Goal: Transaction & Acquisition: Subscribe to service/newsletter

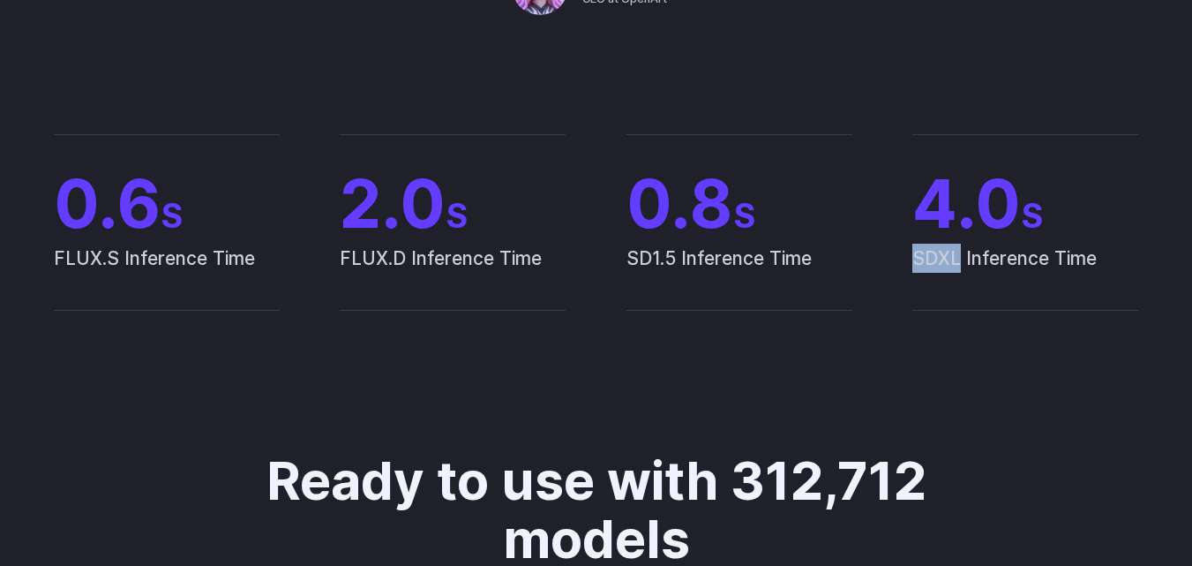
click at [942, 259] on span "SDXL Inference Time" at bounding box center [1026, 277] width 226 height 66
drag, startPoint x: 0, startPoint y: 0, endPoint x: 942, endPoint y: 259, distance: 976.8
click at [942, 259] on span "SDXL Inference Time" at bounding box center [1026, 277] width 226 height 66
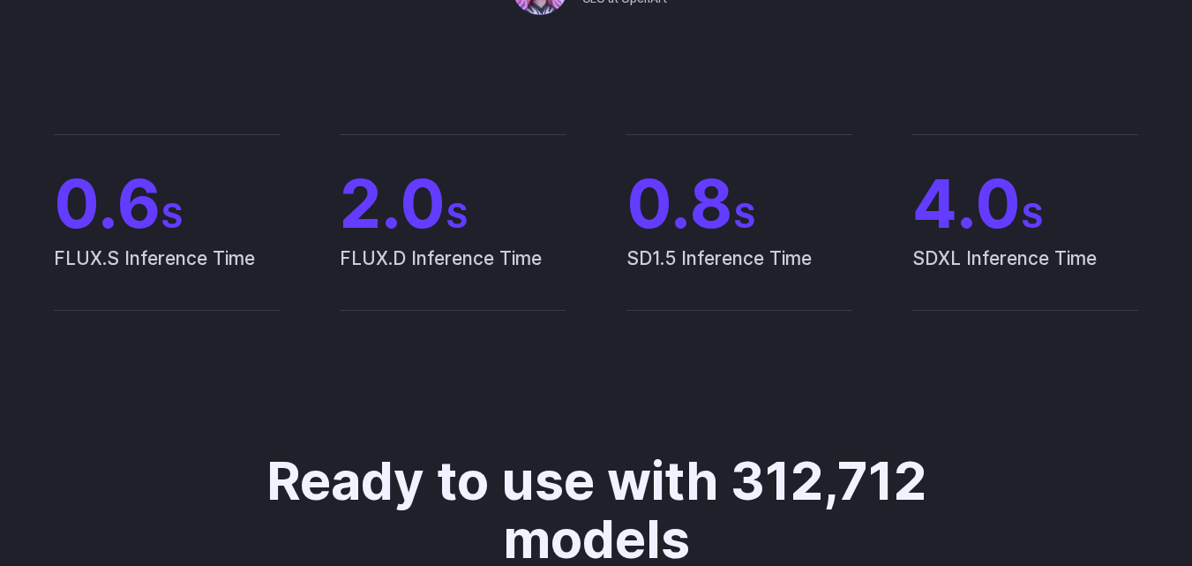
click at [640, 254] on span "SD1.5 Inference Time" at bounding box center [740, 277] width 226 height 66
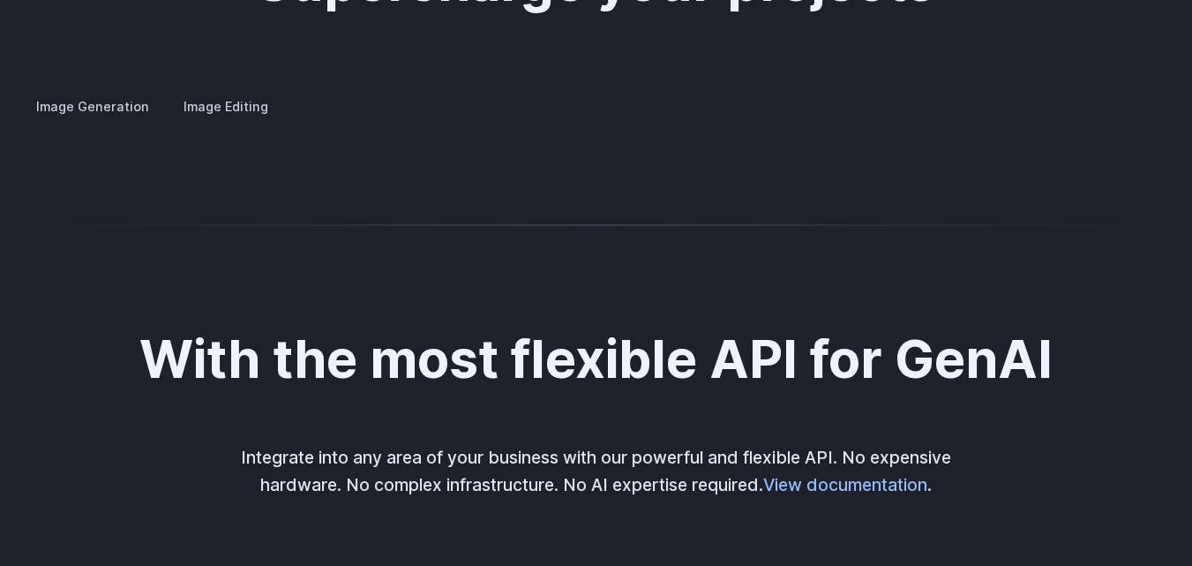
scroll to position [3460, 0]
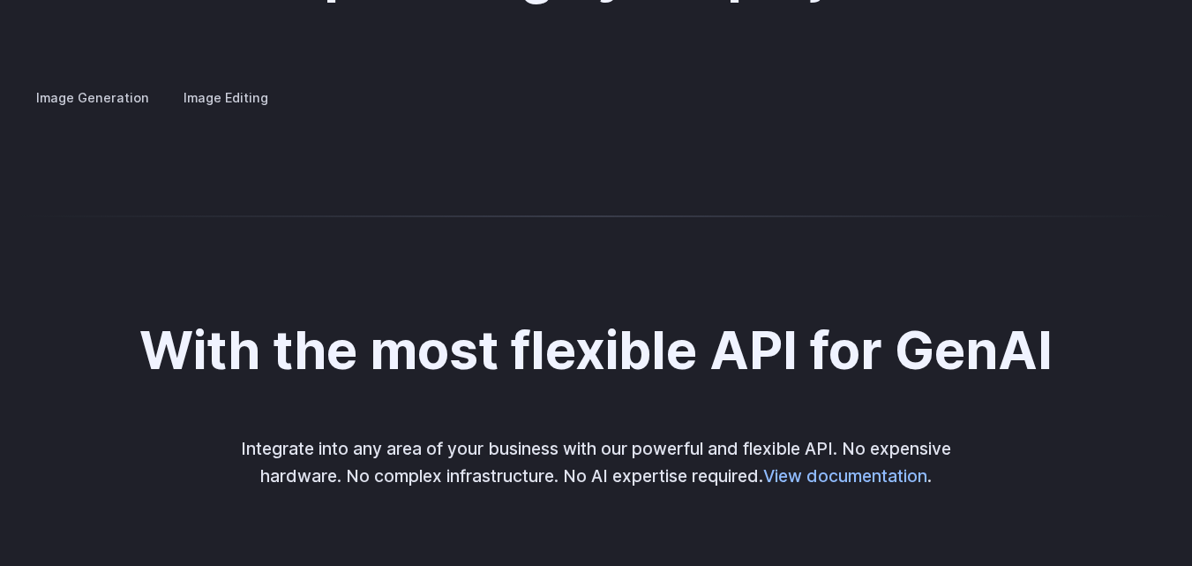
click at [230, 82] on label "Image Editing" at bounding box center [226, 97] width 115 height 31
click at [0, 0] on details "Inpainting Fill in missing or damaged parts of images seamlessly, restoring the…" at bounding box center [0, 0] width 0 height 0
click at [0, 0] on summary "Inpainting" at bounding box center [0, 0] width 0 height 0
click at [0, 0] on summary "Outpainting" at bounding box center [0, 0] width 0 height 0
click at [0, 0] on summary "Upscaling" at bounding box center [0, 0] width 0 height 0
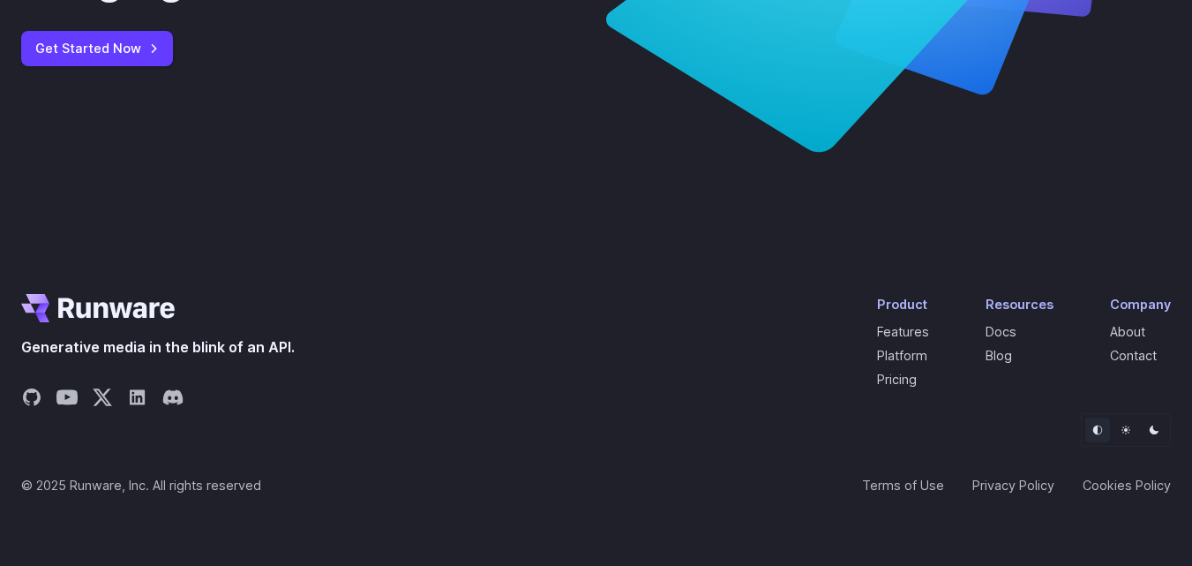
scroll to position [6897, 0]
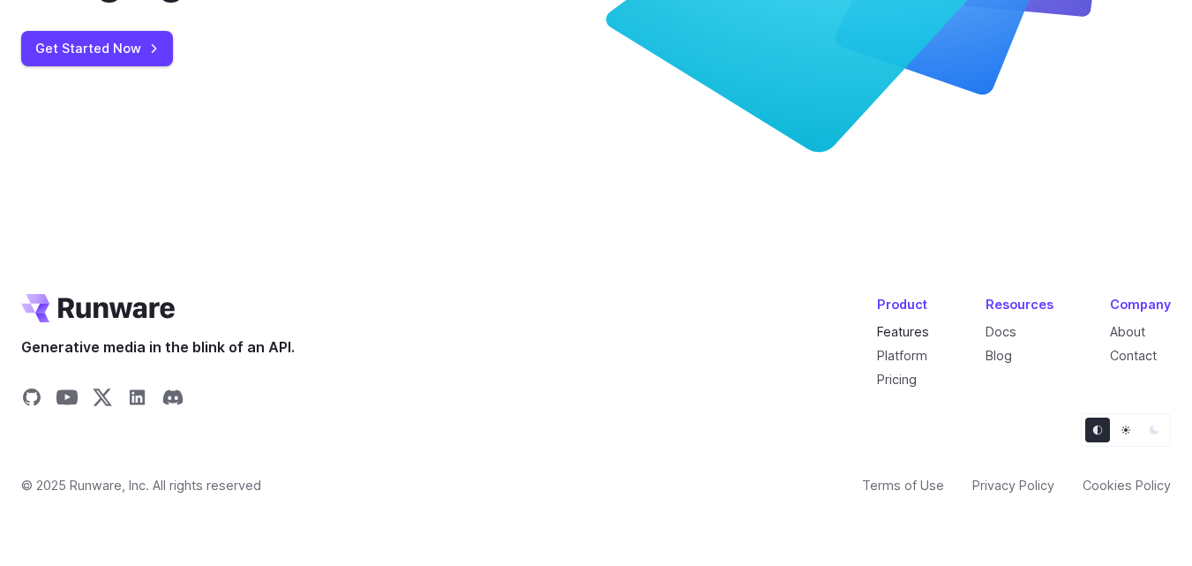
click at [917, 331] on link "Features" at bounding box center [903, 331] width 52 height 15
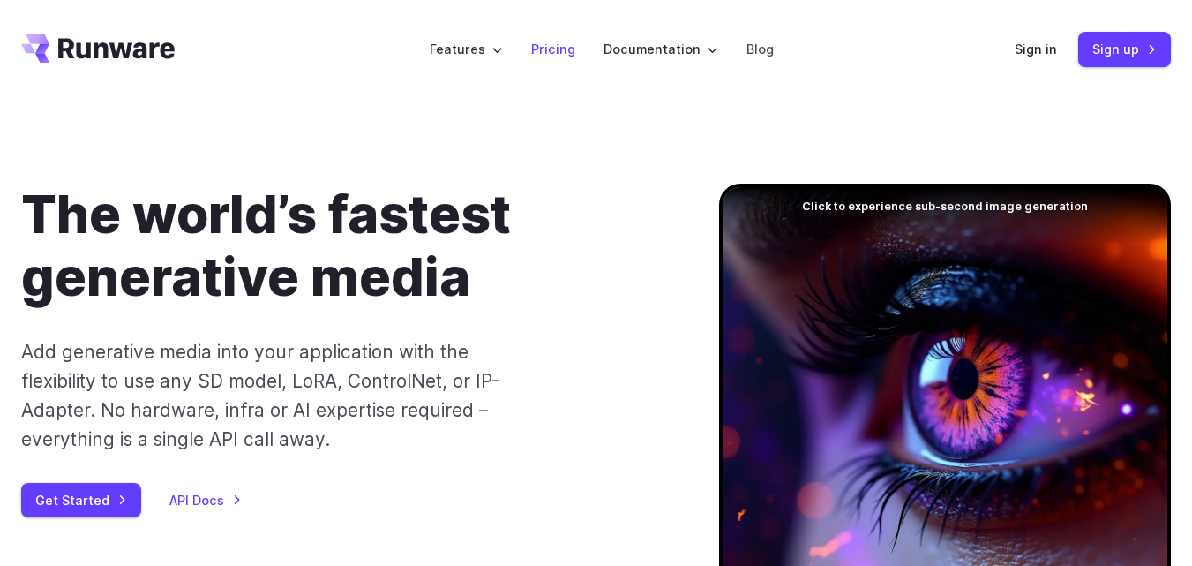
click at [557, 53] on link "Pricing" at bounding box center [553, 49] width 44 height 20
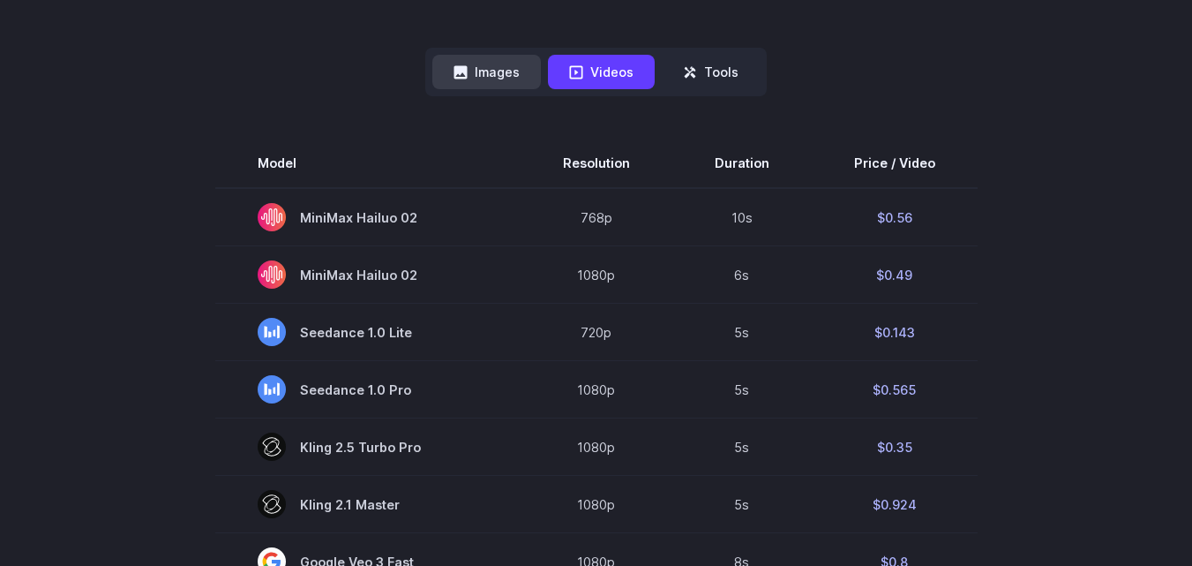
scroll to position [447, 0]
click at [509, 79] on button "Images" at bounding box center [486, 71] width 109 height 34
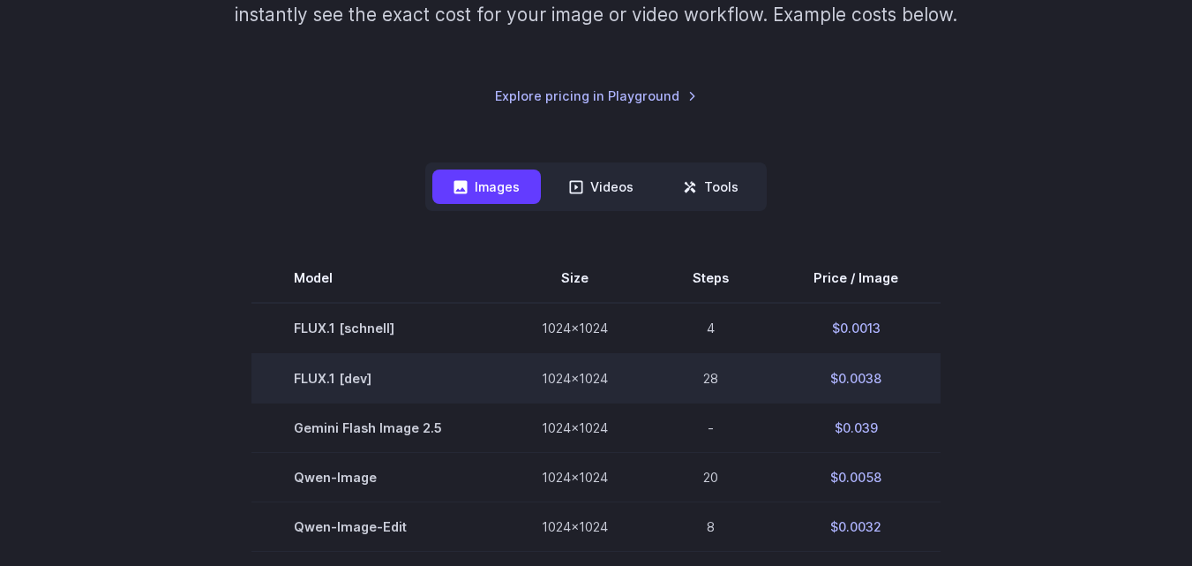
scroll to position [333, 0]
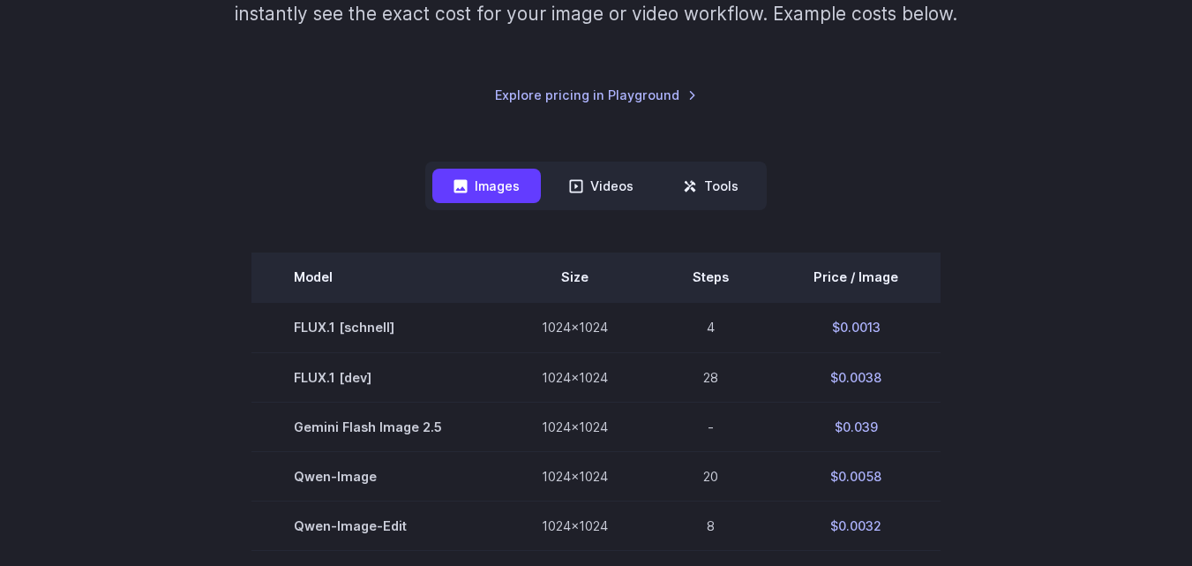
click at [721, 273] on th "Steps" at bounding box center [710, 276] width 121 height 49
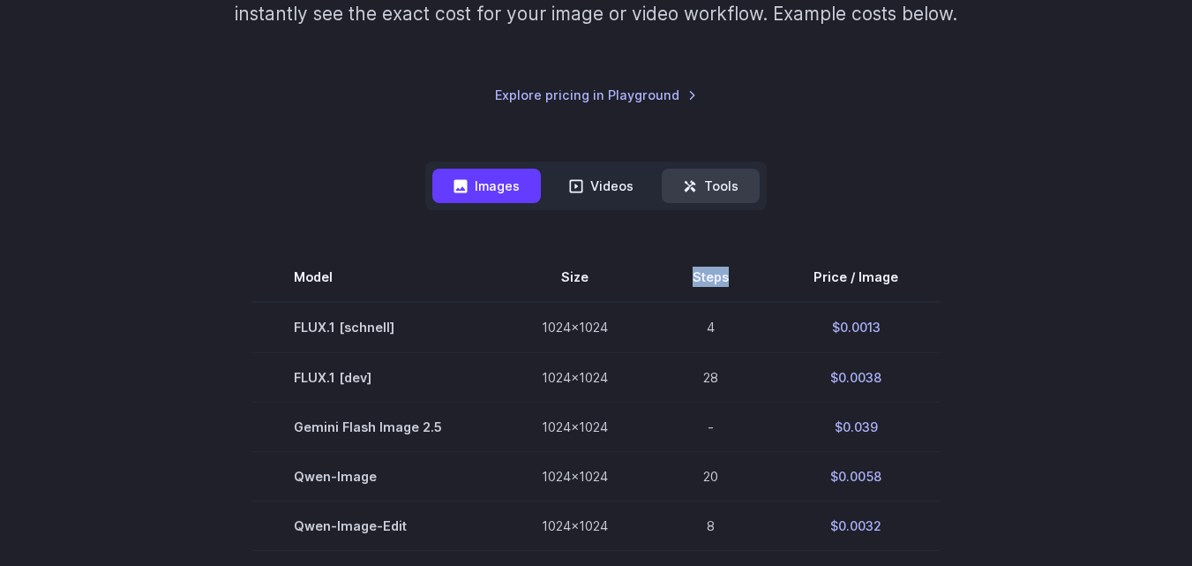
click at [726, 194] on button "Tools" at bounding box center [711, 186] width 98 height 34
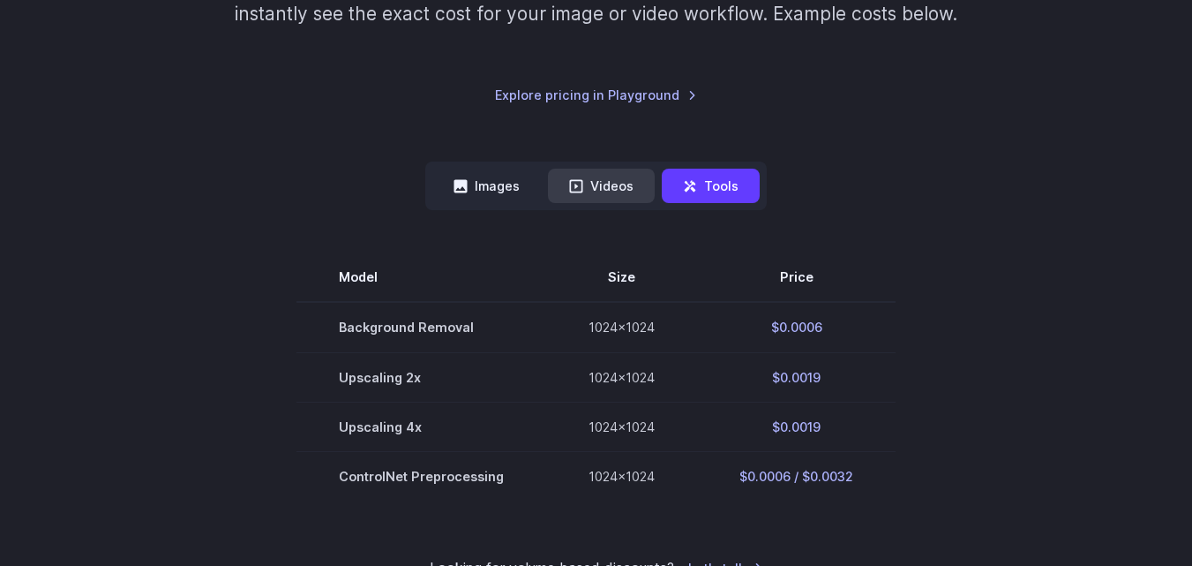
click at [583, 180] on icon at bounding box center [576, 186] width 14 height 14
click at [626, 199] on button "Videos" at bounding box center [601, 186] width 107 height 34
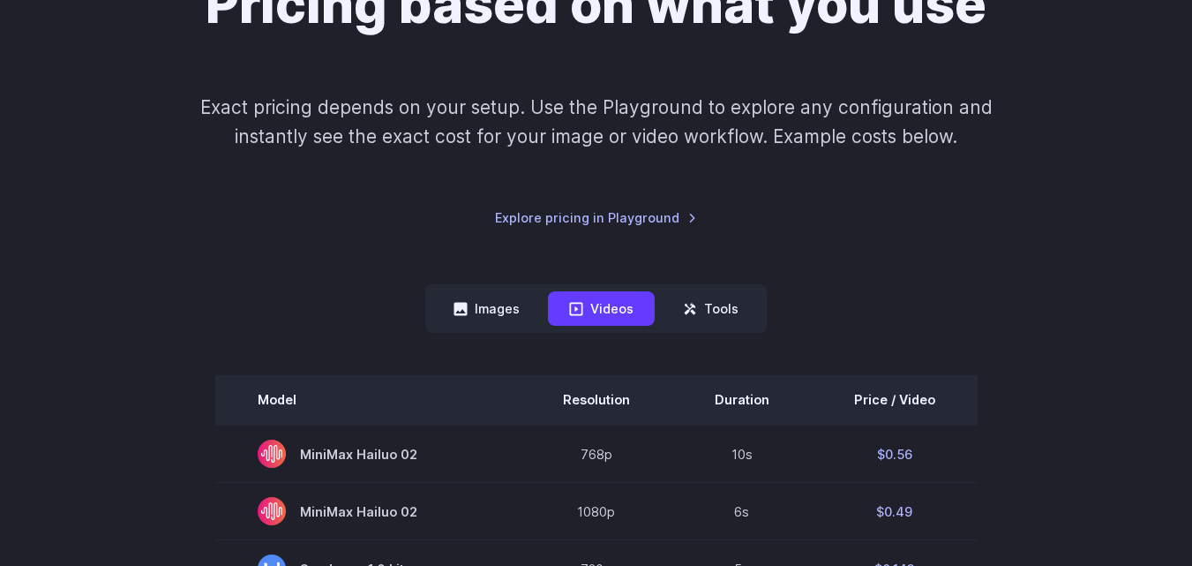
scroll to position [161, 0]
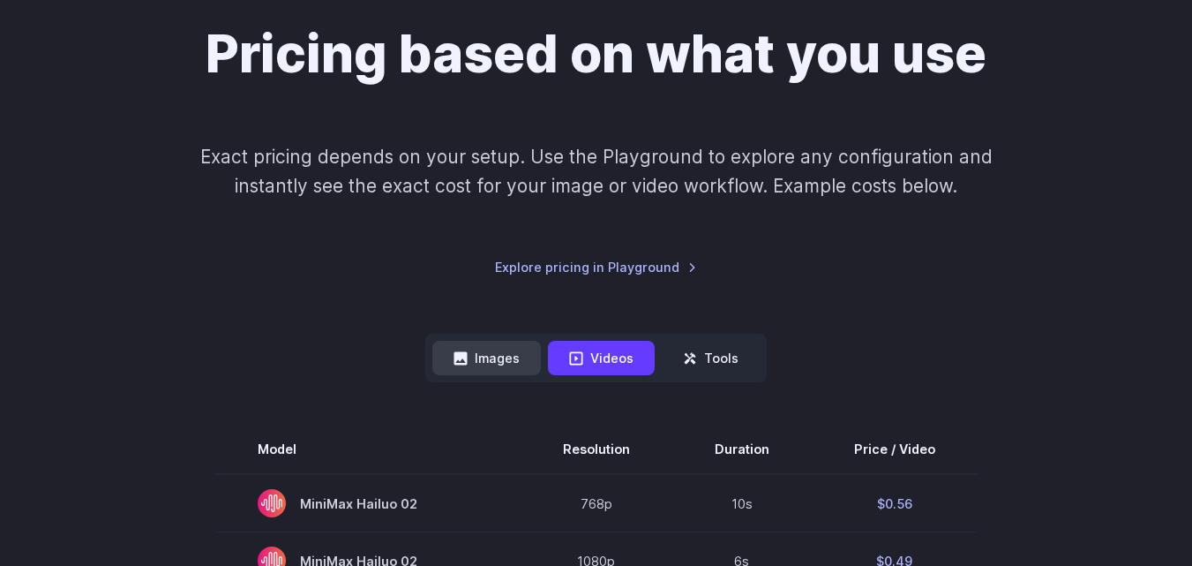
click at [497, 360] on button "Images" at bounding box center [486, 358] width 109 height 34
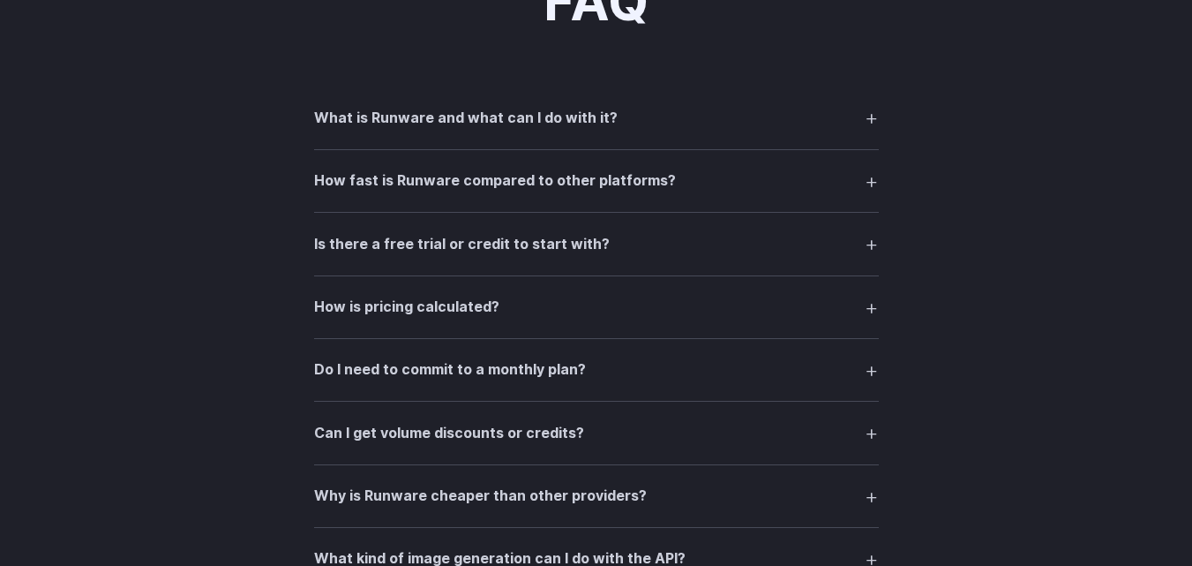
scroll to position [2262, 0]
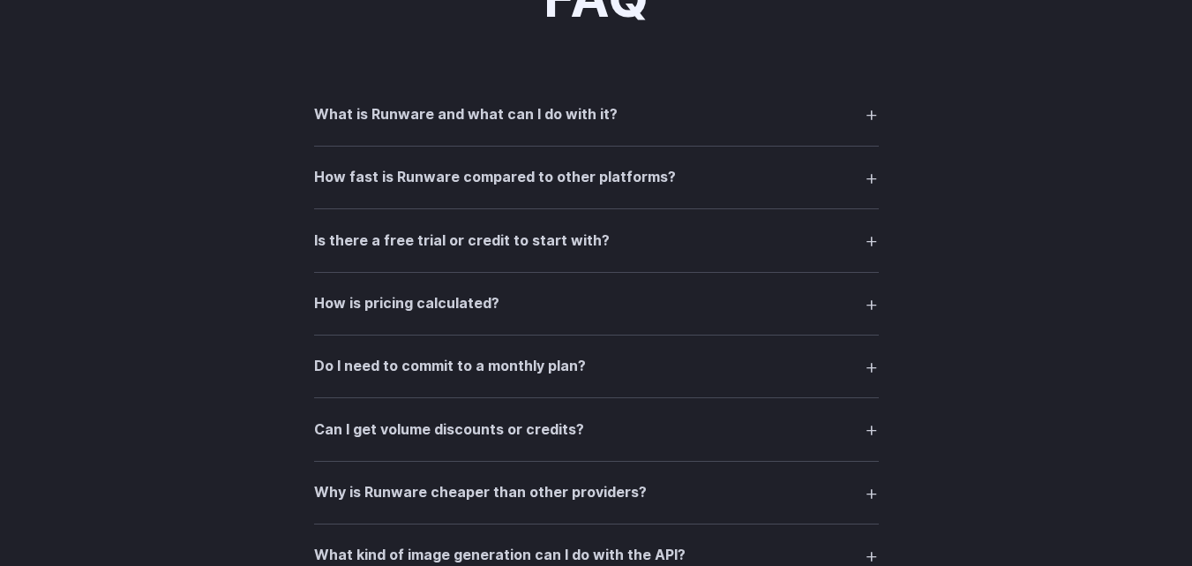
click at [574, 255] on summary "Is there a free trial or credit to start with?" at bounding box center [596, 240] width 565 height 34
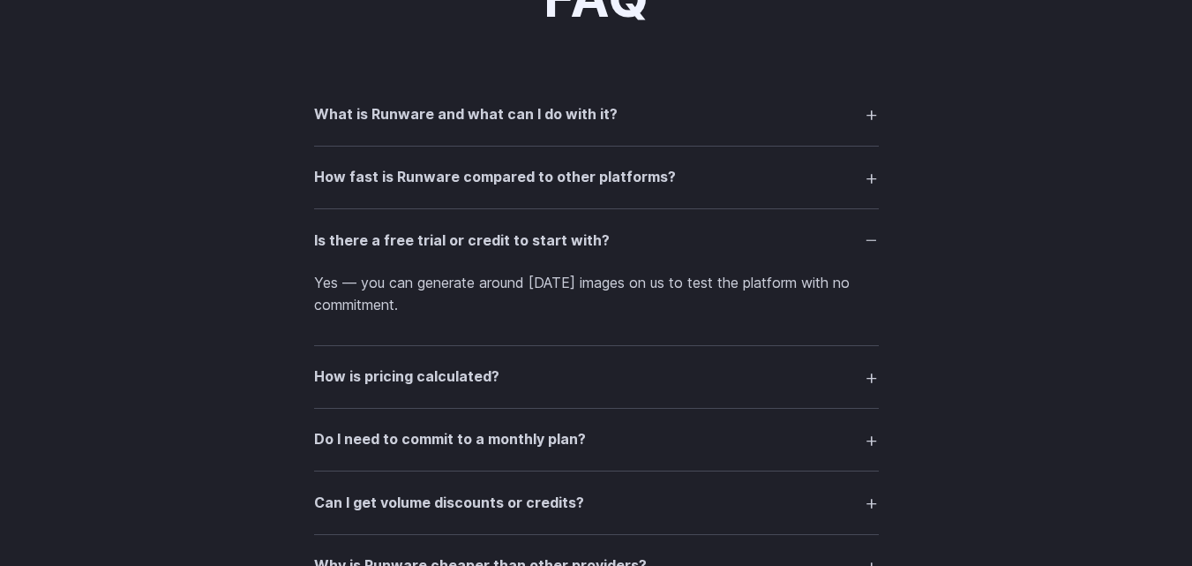
click at [553, 285] on p "Yes — you can generate around 1000 images on us to test the platform with no co…" at bounding box center [596, 294] width 565 height 45
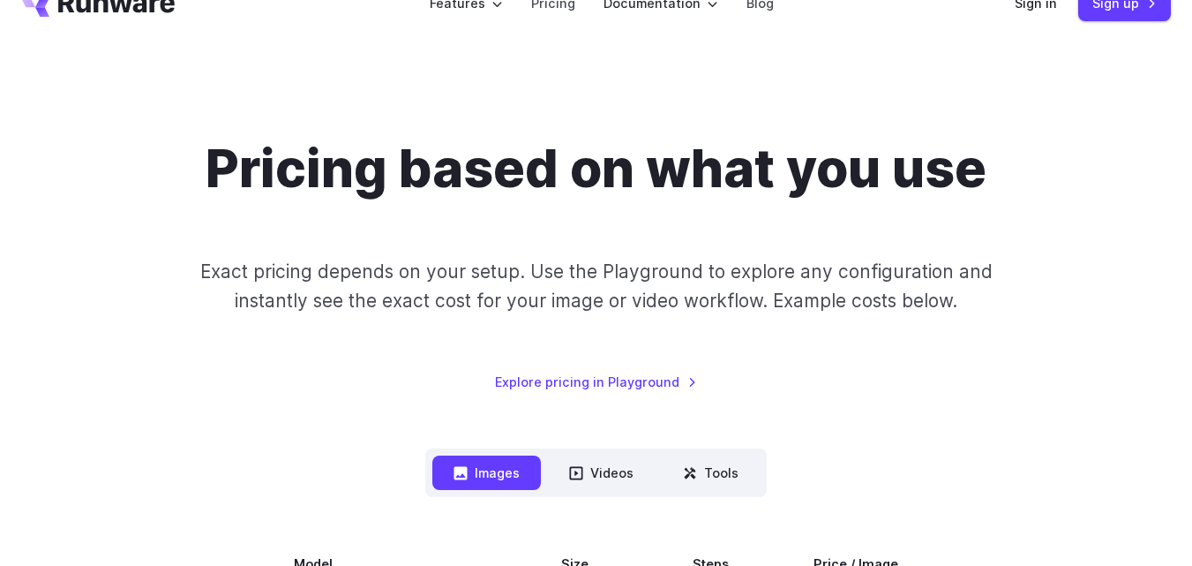
scroll to position [0, 0]
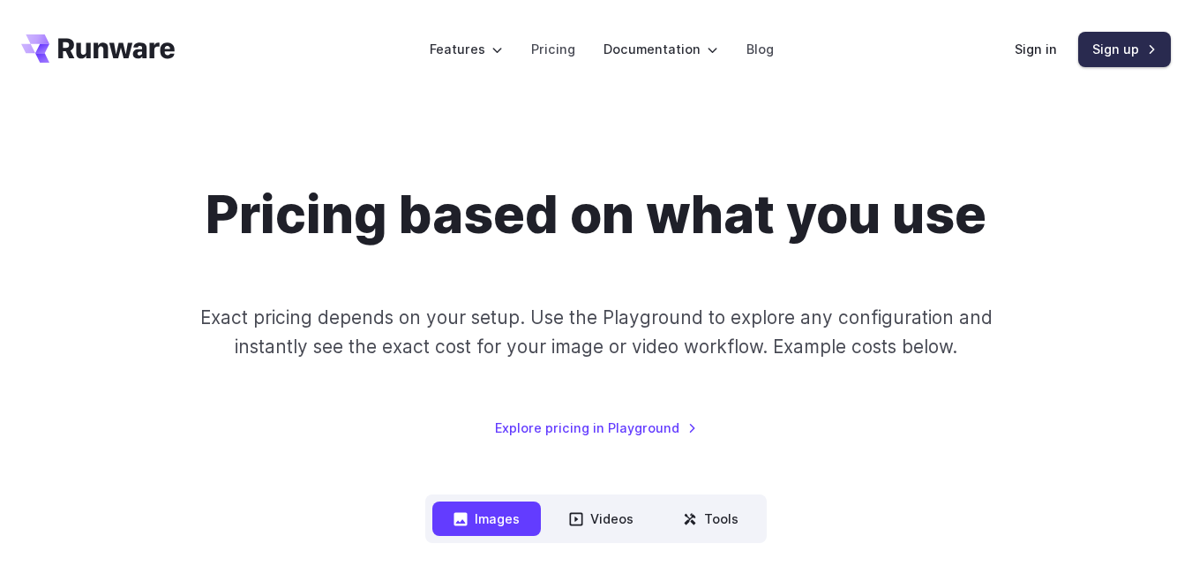
click at [1147, 50] on link "Sign up" at bounding box center [1124, 49] width 93 height 34
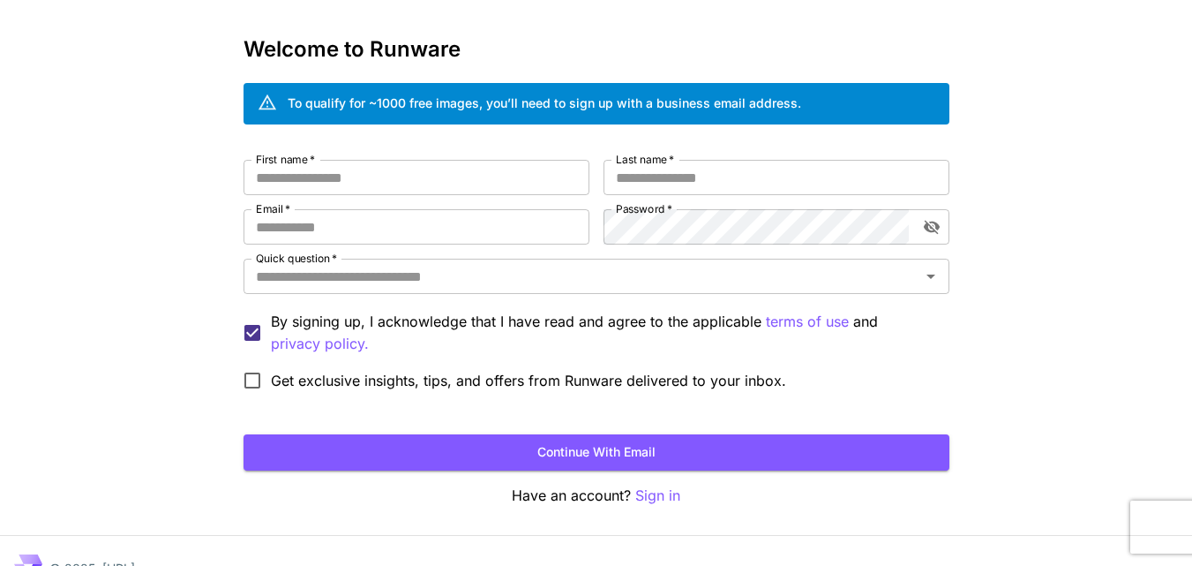
scroll to position [73, 0]
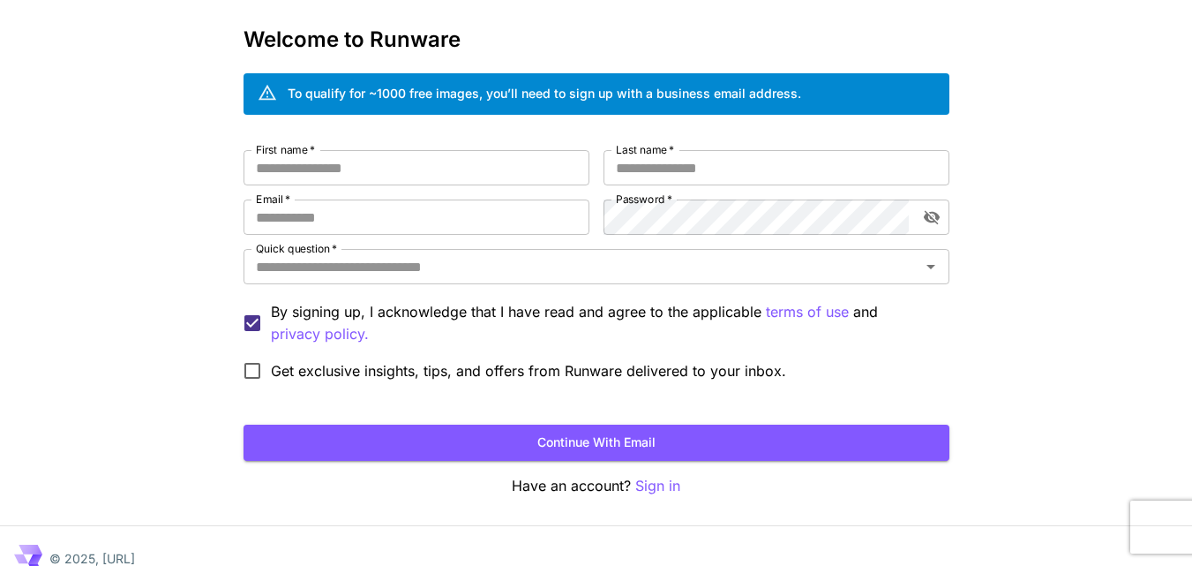
click at [402, 95] on div "To qualify for ~1000 free images, you’ll need to sign up with a business email …" at bounding box center [545, 93] width 514 height 19
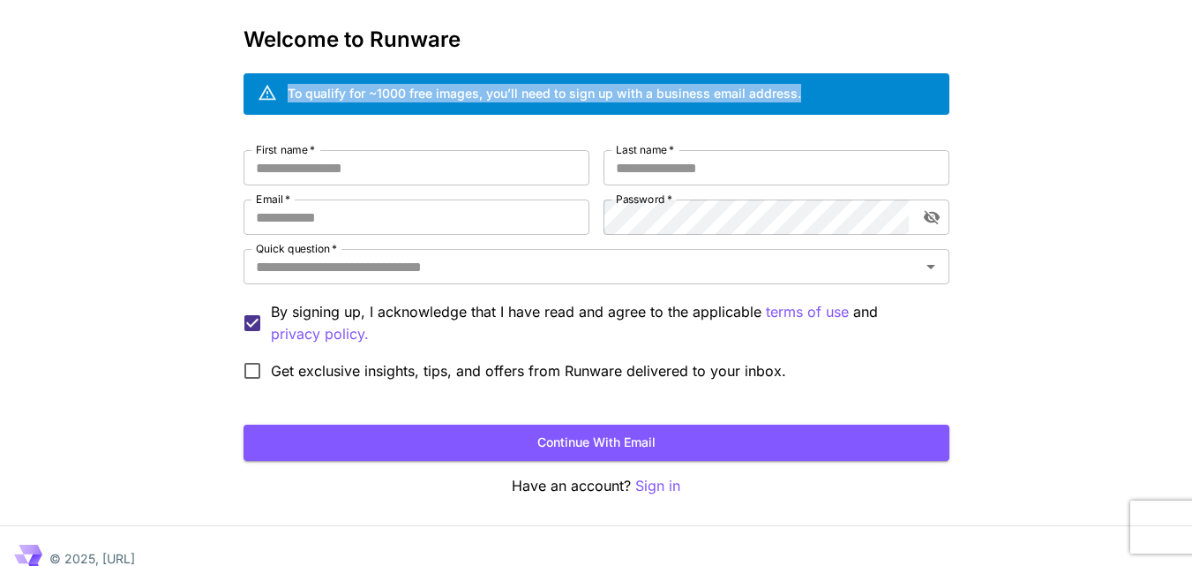
click at [402, 95] on div "To qualify for ~1000 free images, you’ll need to sign up with a business email …" at bounding box center [545, 93] width 514 height 19
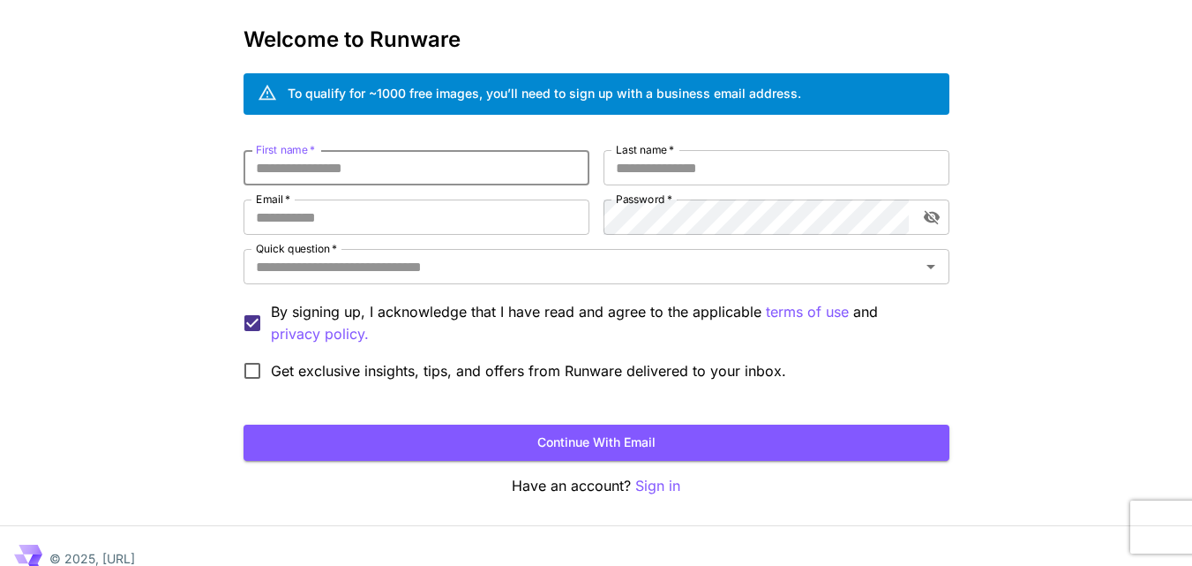
click at [464, 160] on input "First name   *" at bounding box center [417, 167] width 346 height 35
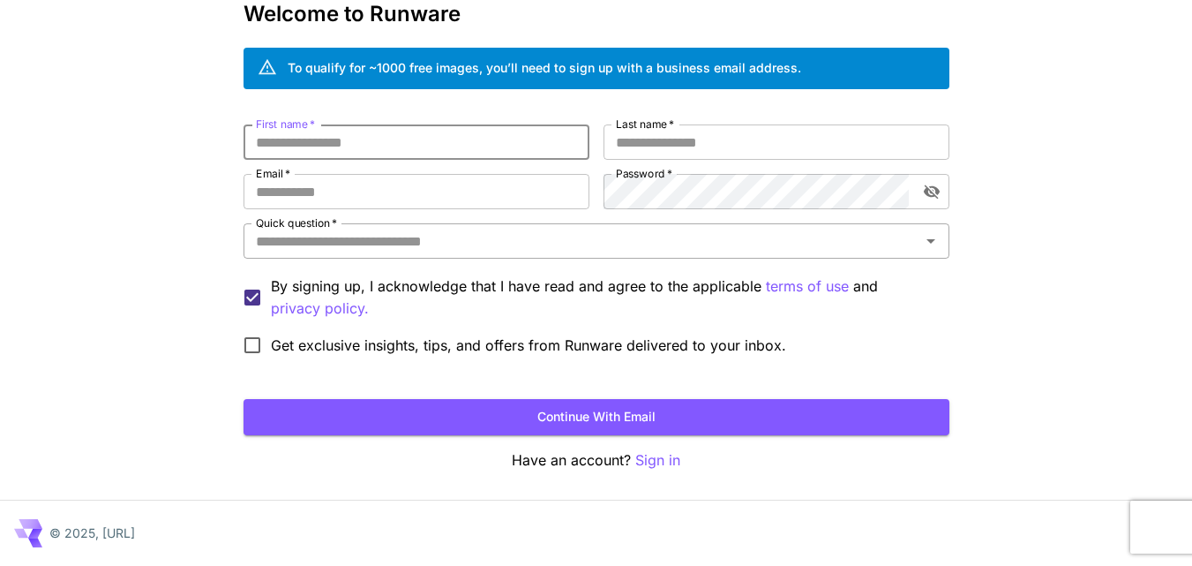
scroll to position [0, 0]
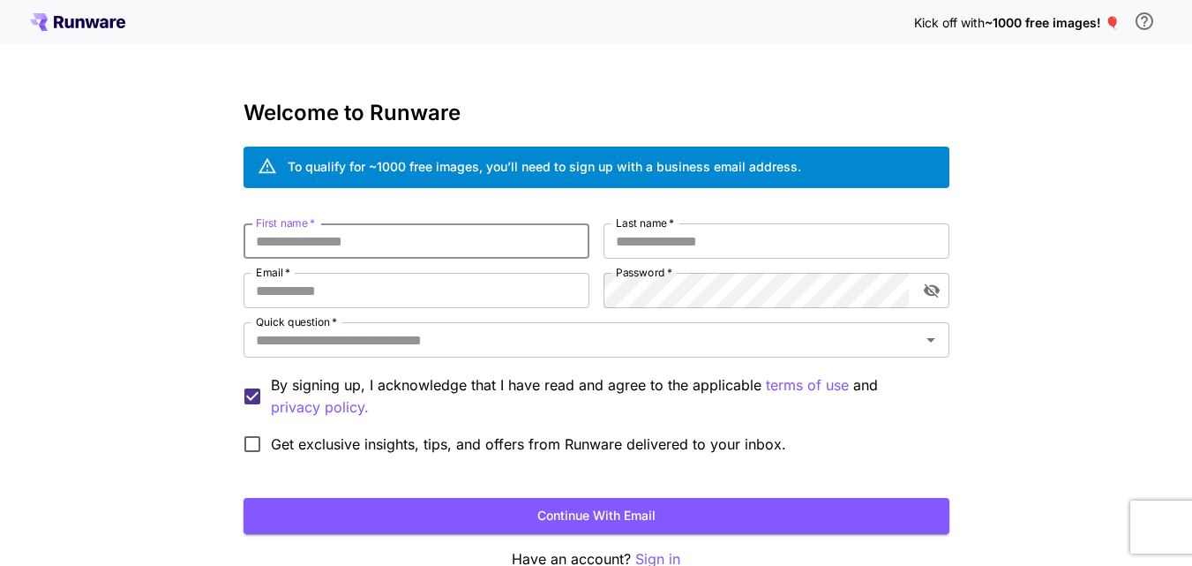
click at [409, 233] on input "First name   *" at bounding box center [417, 240] width 346 height 35
type input "******"
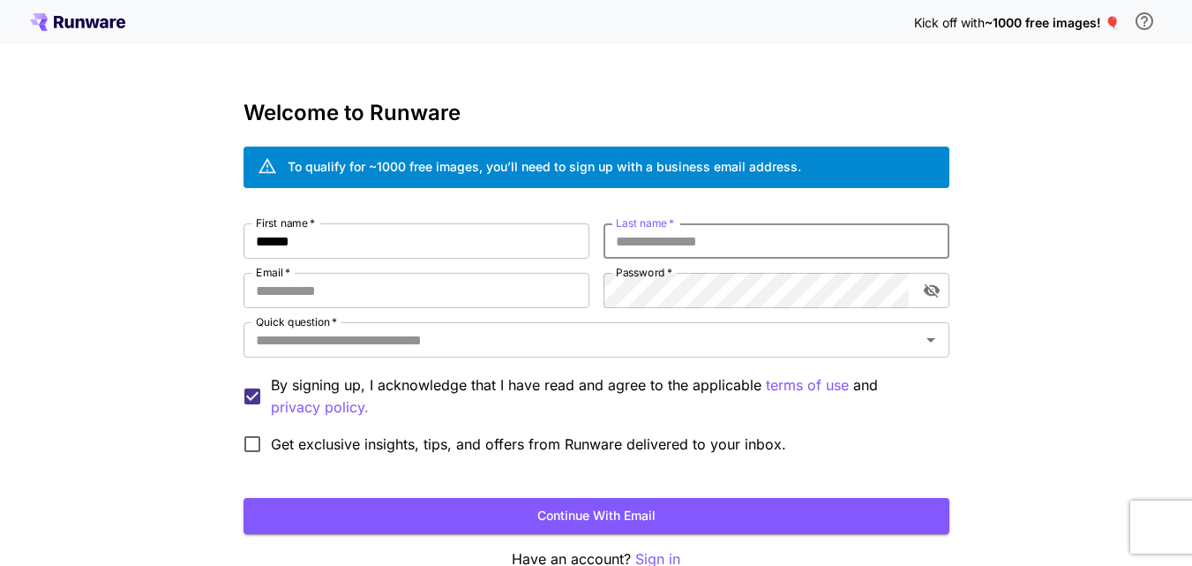
click at [702, 249] on input "Last name   *" at bounding box center [777, 240] width 346 height 35
type input "*"
type input "****"
click at [482, 296] on input "Email   *" at bounding box center [417, 290] width 346 height 35
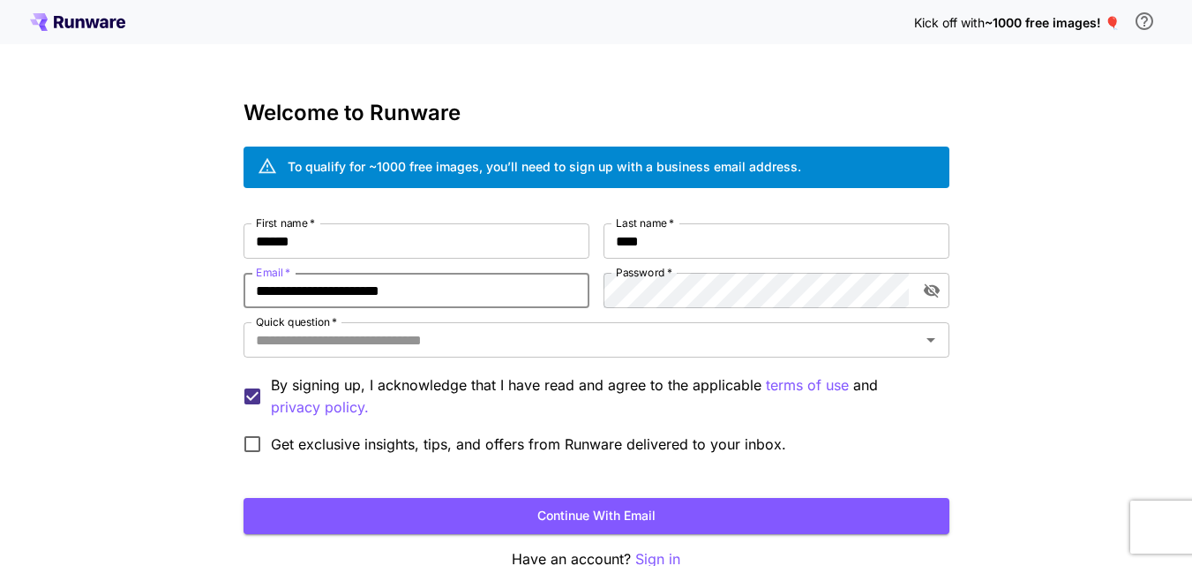
type input "**********"
click at [244, 498] on button "Continue with email" at bounding box center [597, 516] width 706 height 36
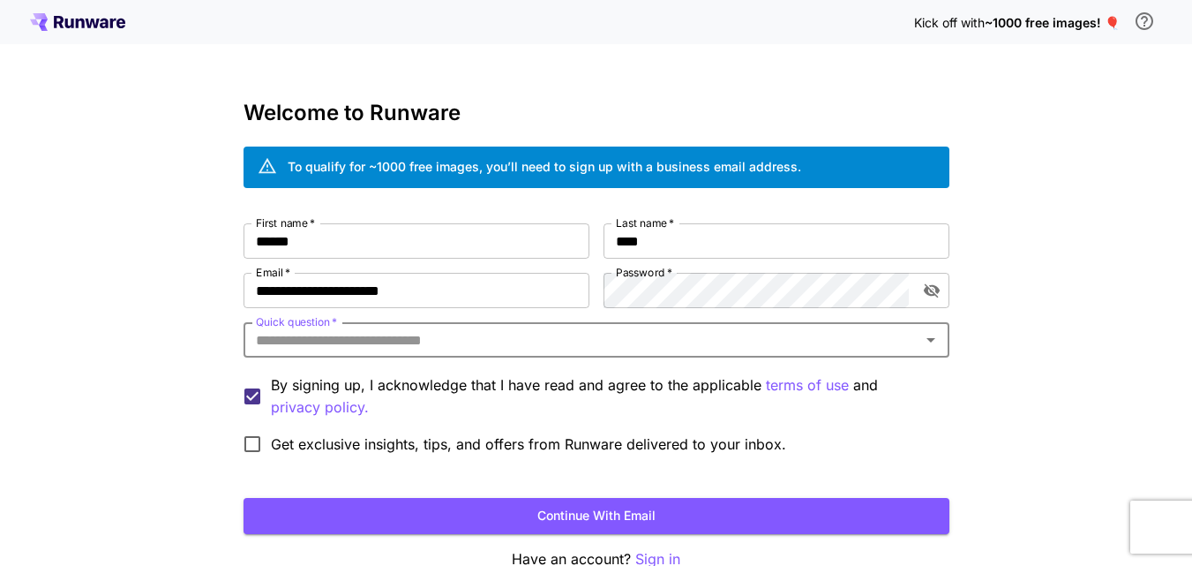
click at [244, 498] on button "Continue with email" at bounding box center [597, 516] width 706 height 36
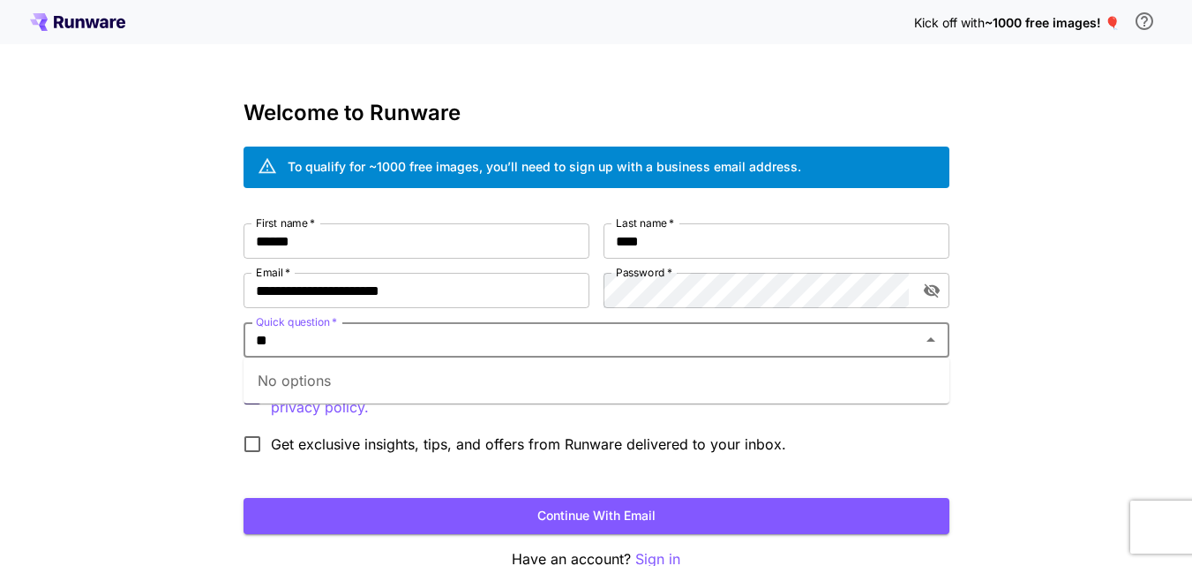
type input "**"
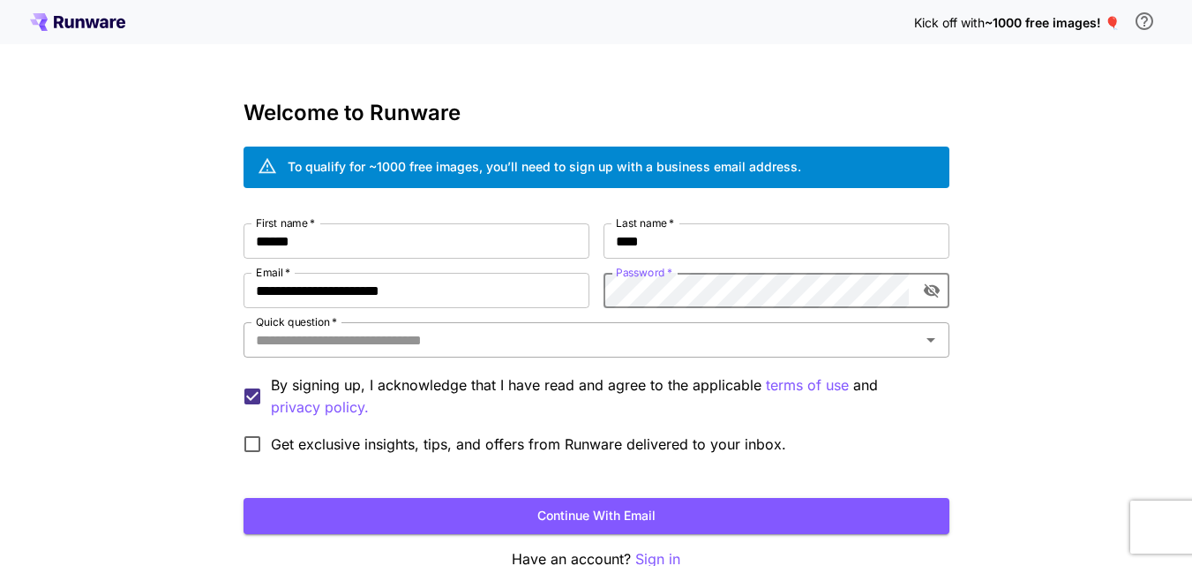
click at [695, 331] on input "Quick question   *" at bounding box center [582, 339] width 666 height 25
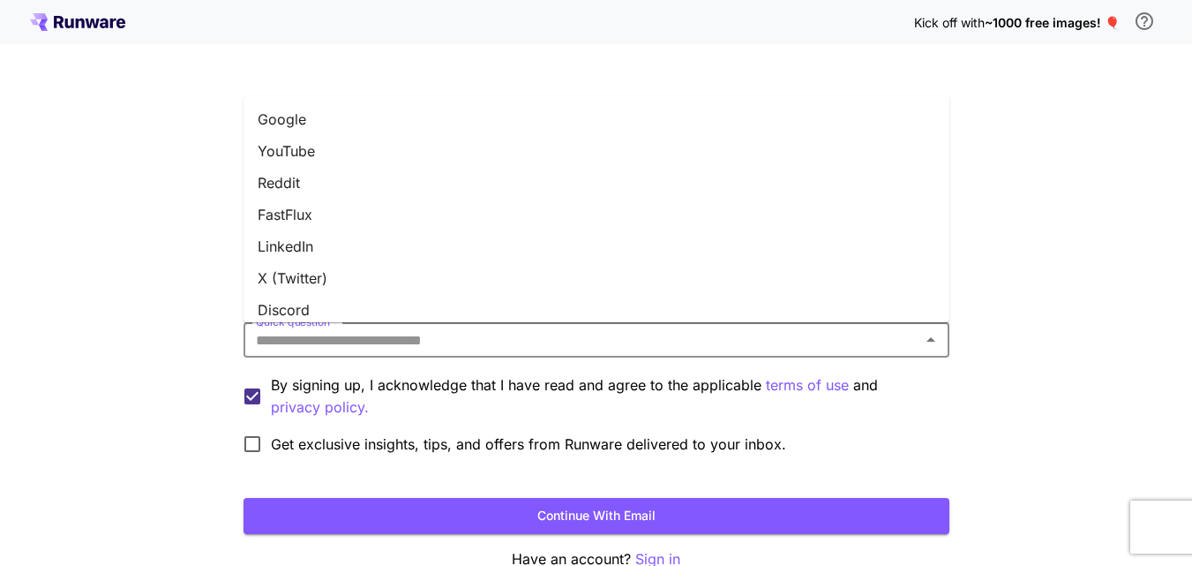
click at [535, 196] on li "Reddit" at bounding box center [597, 183] width 706 height 32
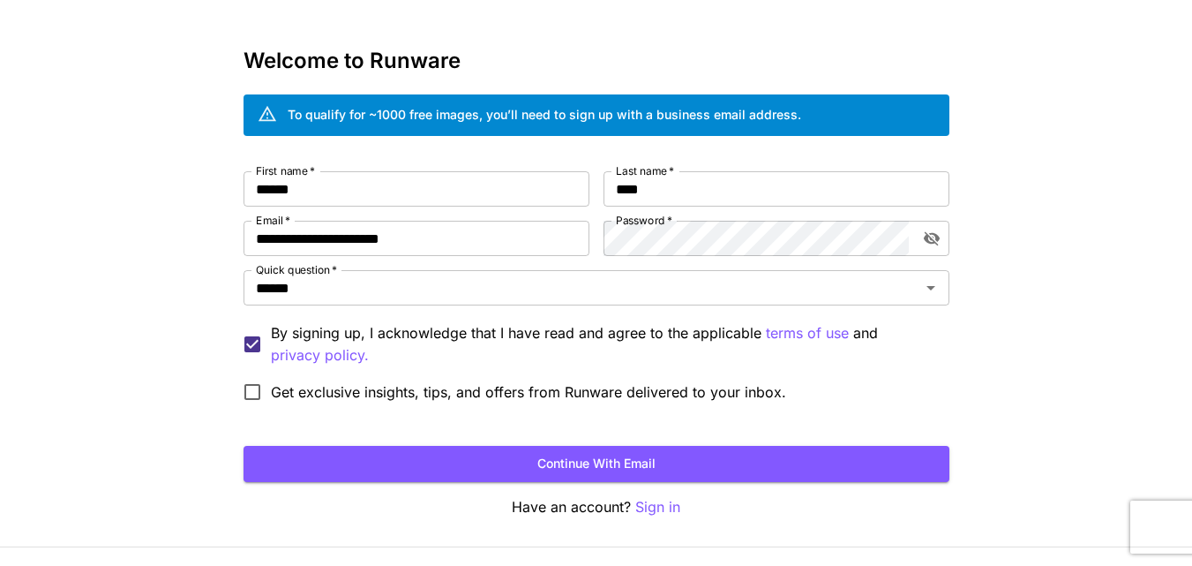
scroll to position [53, 0]
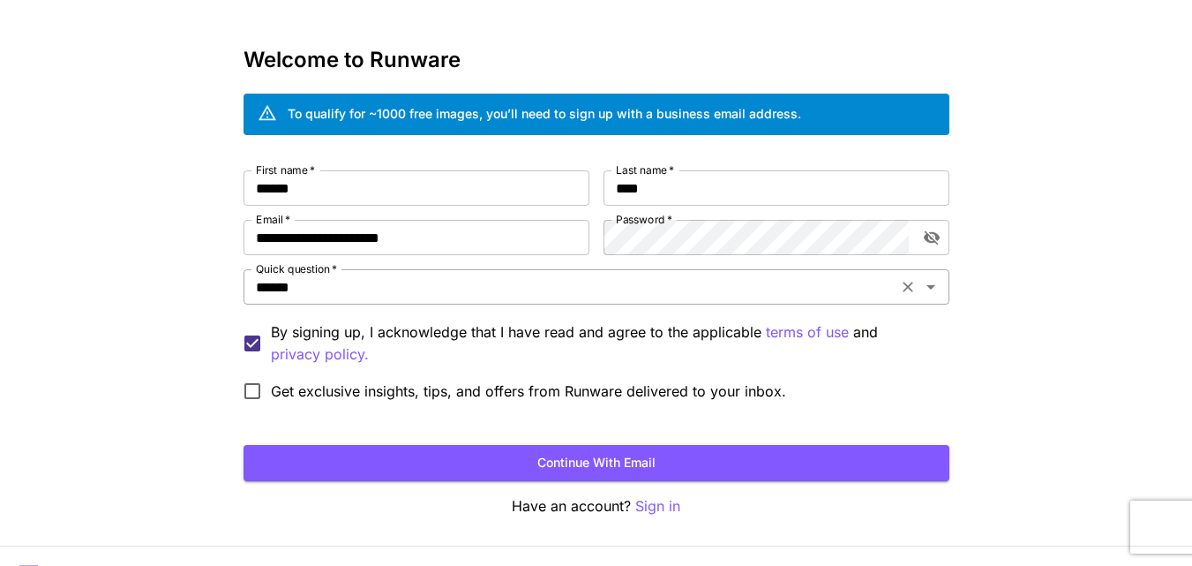
click at [643, 300] on div "****** Quick question   *" at bounding box center [597, 286] width 706 height 35
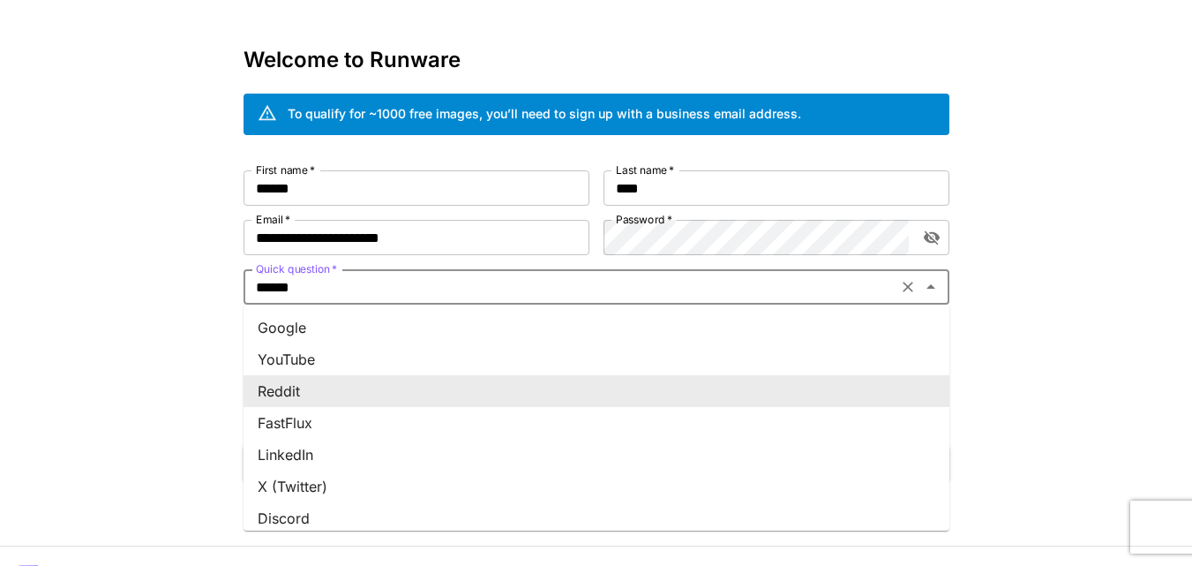
scroll to position [265, 0]
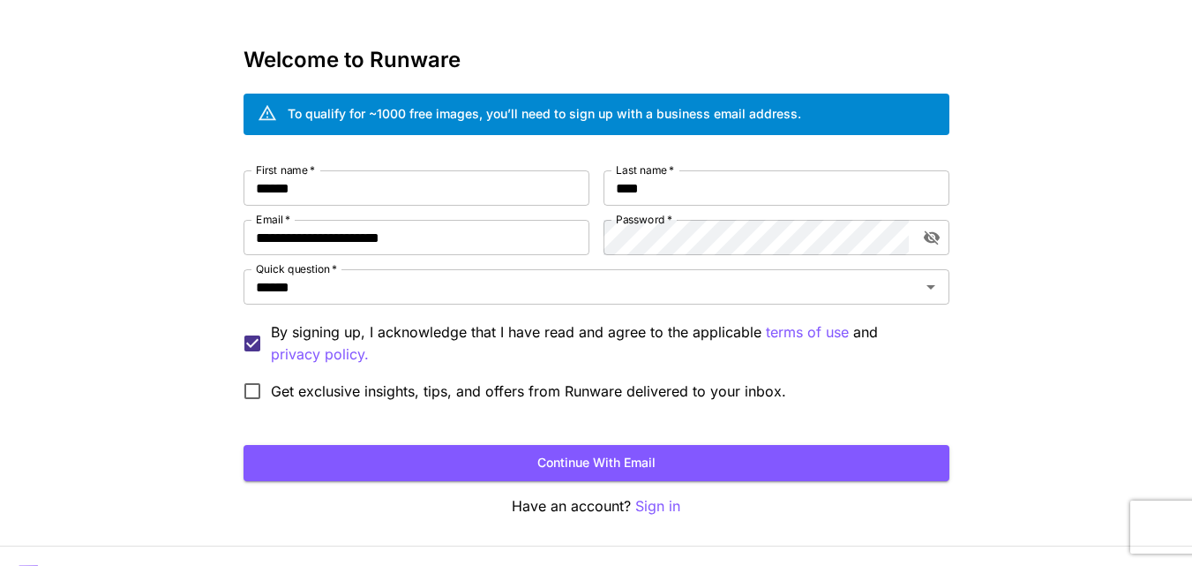
click at [116, 460] on div "**********" at bounding box center [596, 279] width 1192 height 665
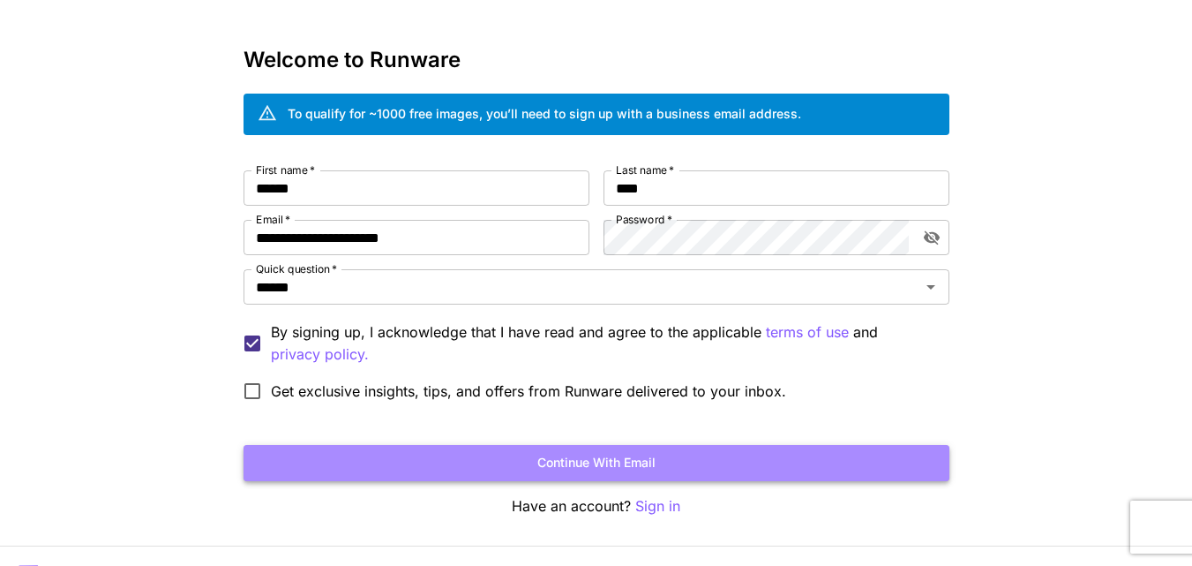
click at [380, 462] on button "Continue with email" at bounding box center [597, 463] width 706 height 36
click at [778, 450] on button "Continue with email" at bounding box center [597, 463] width 706 height 36
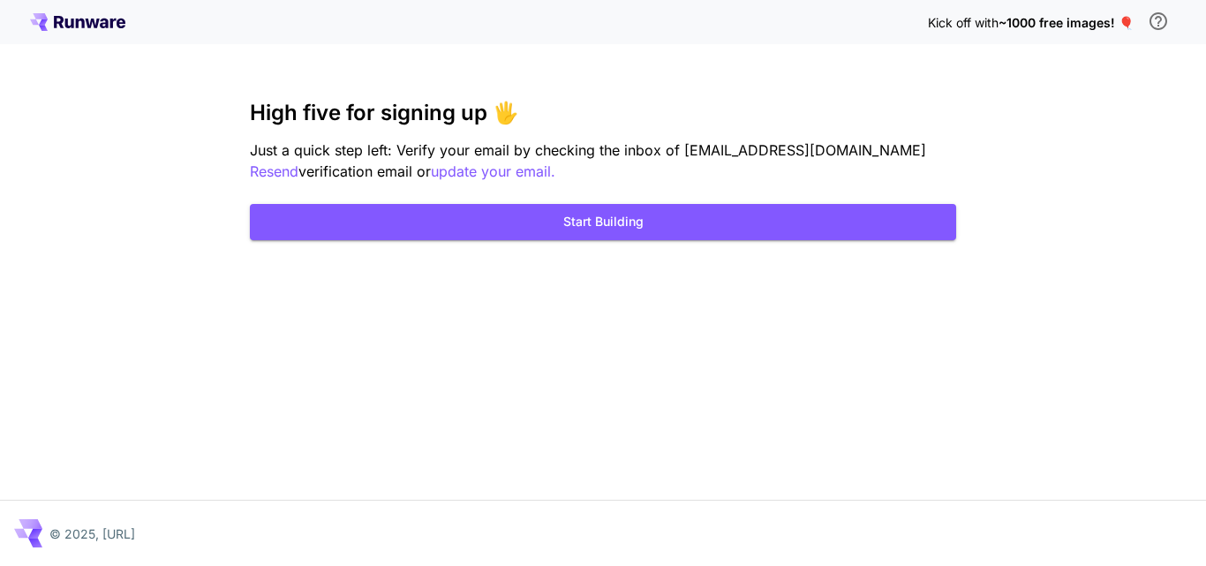
click at [638, 447] on div "Kick off with ~1000 free images! 🎈 High five for signing up 🖐️ Just a quick ste…" at bounding box center [603, 283] width 1206 height 566
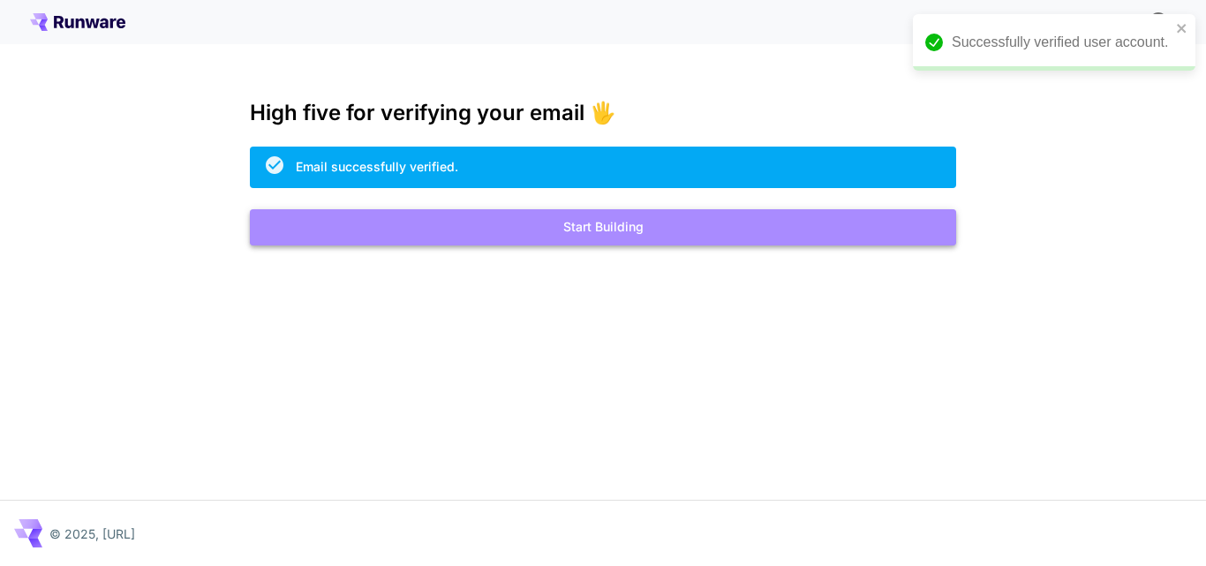
click at [729, 220] on button "Start Building" at bounding box center [603, 227] width 706 height 36
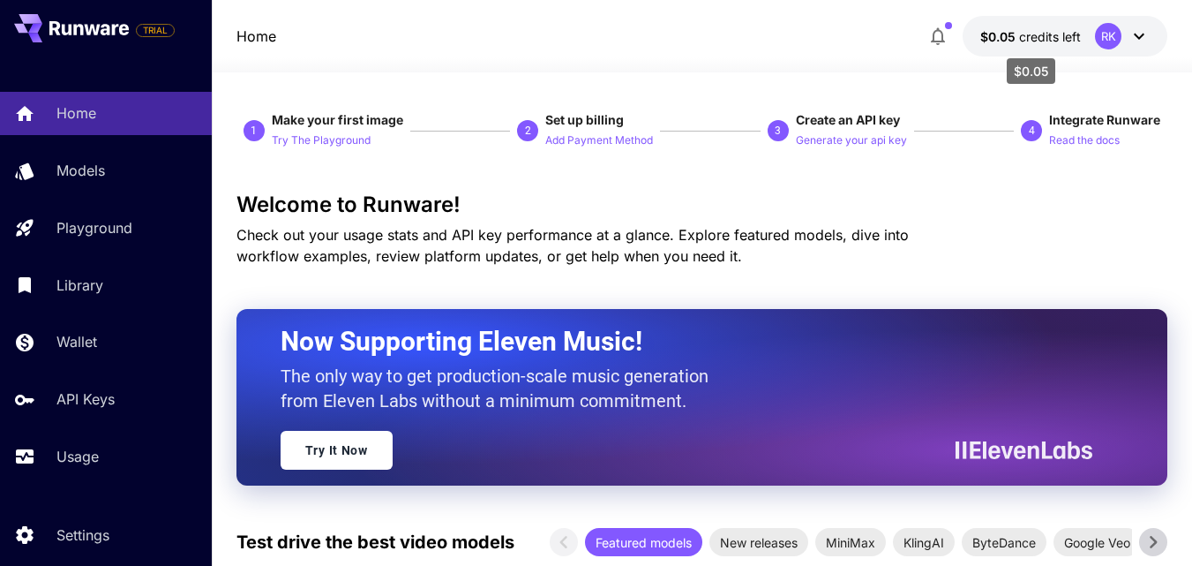
click at [1026, 31] on span "credits left" at bounding box center [1050, 36] width 62 height 15
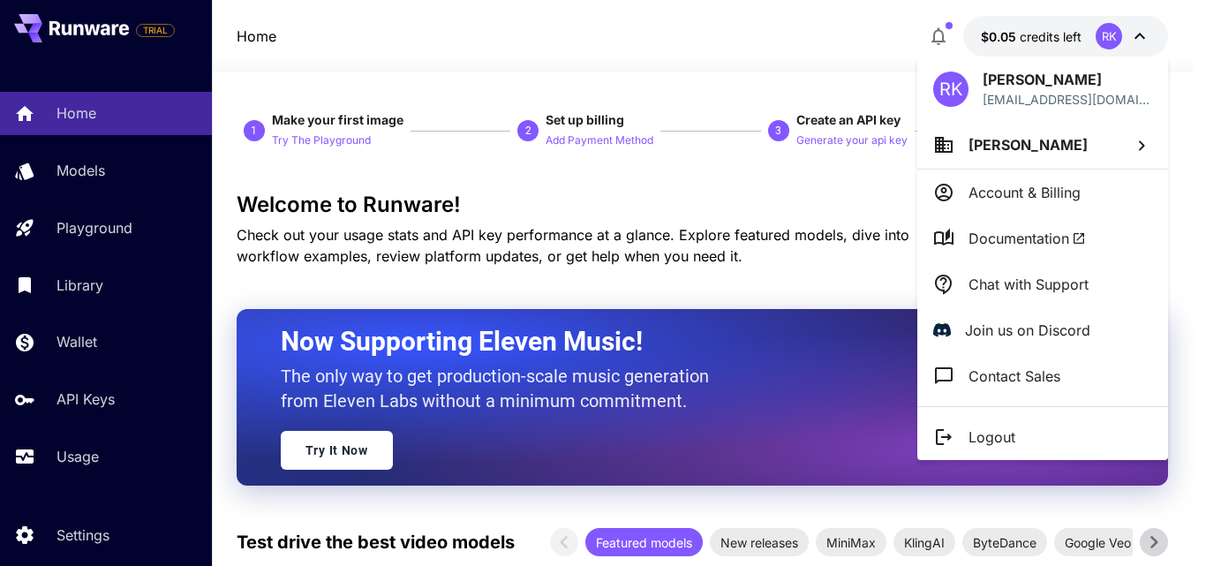
click at [786, 36] on div at bounding box center [603, 283] width 1206 height 566
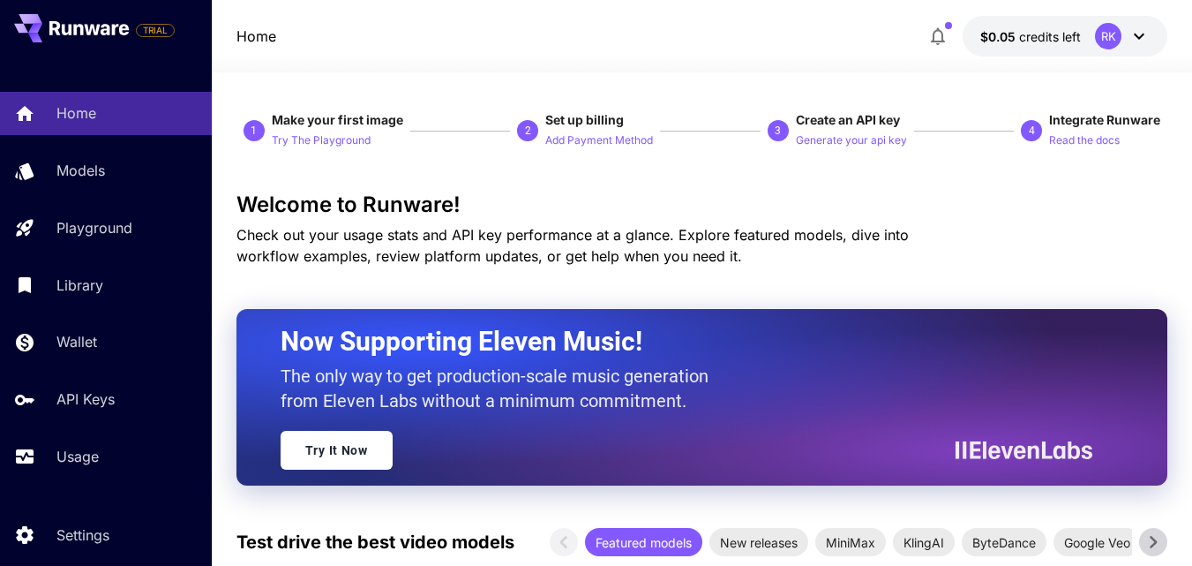
click at [1096, 28] on div "RK" at bounding box center [1122, 36] width 55 height 26
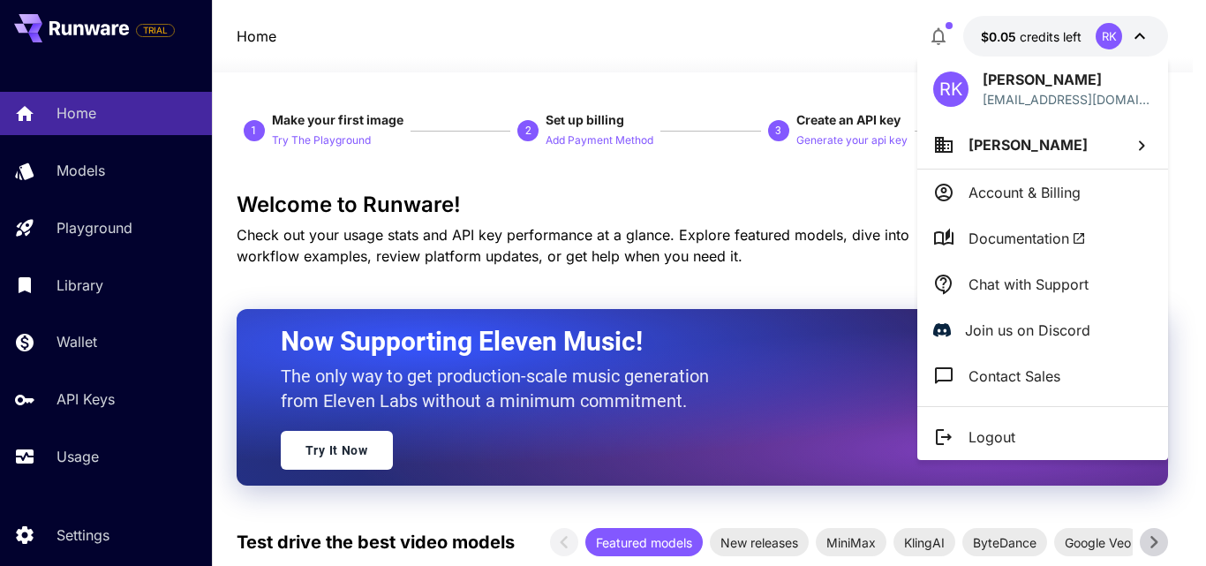
click at [771, 30] on div at bounding box center [603, 283] width 1206 height 566
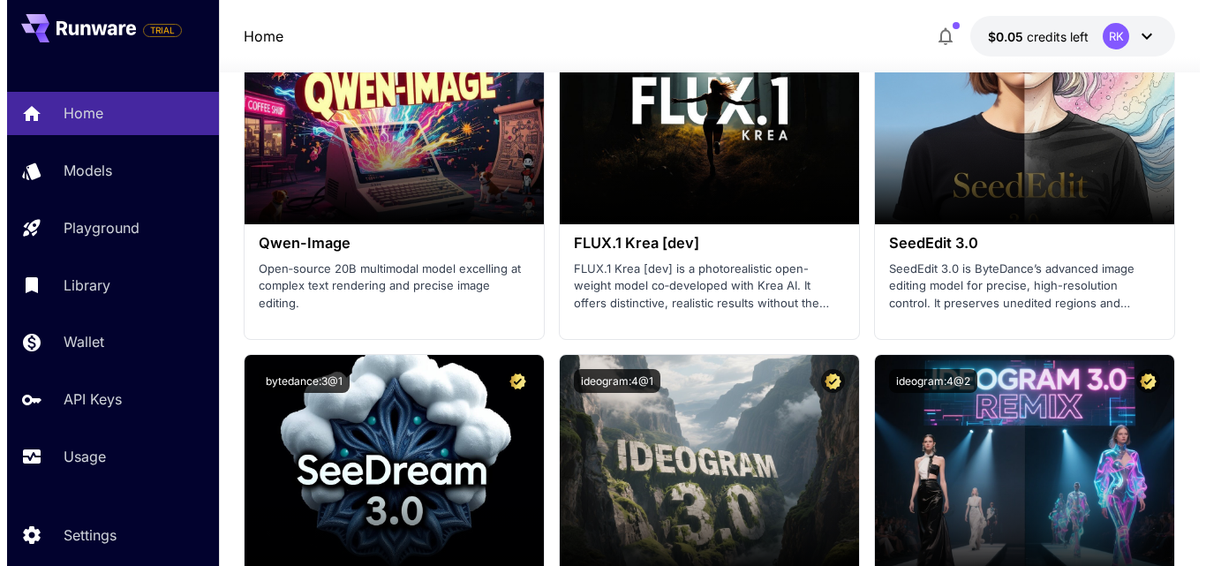
scroll to position [3379, 0]
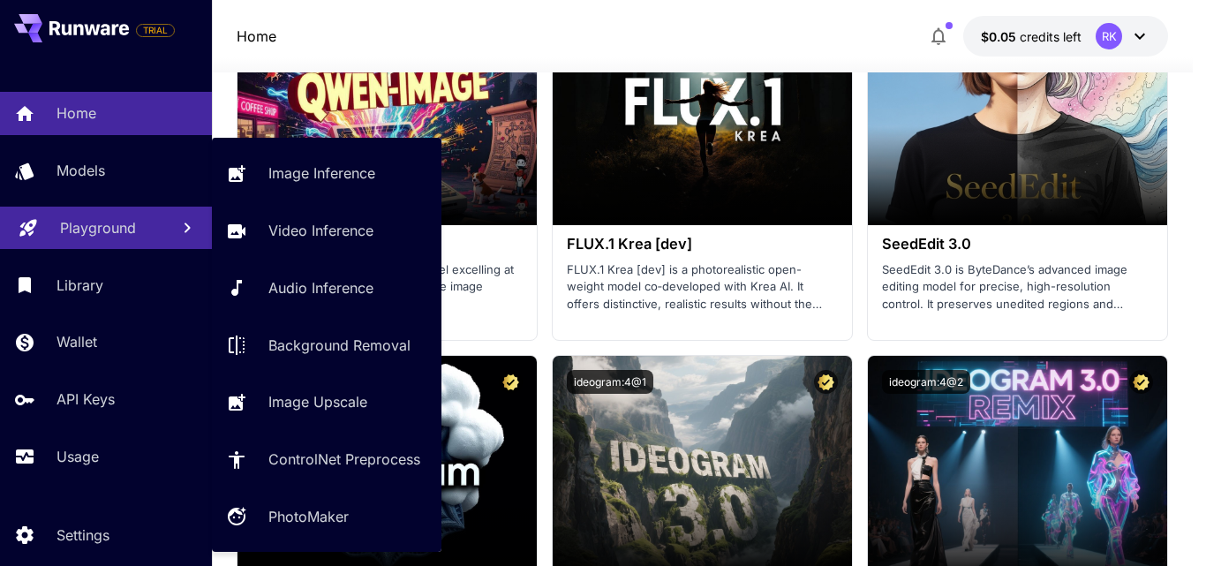
click at [131, 229] on p "Playground" at bounding box center [98, 227] width 76 height 21
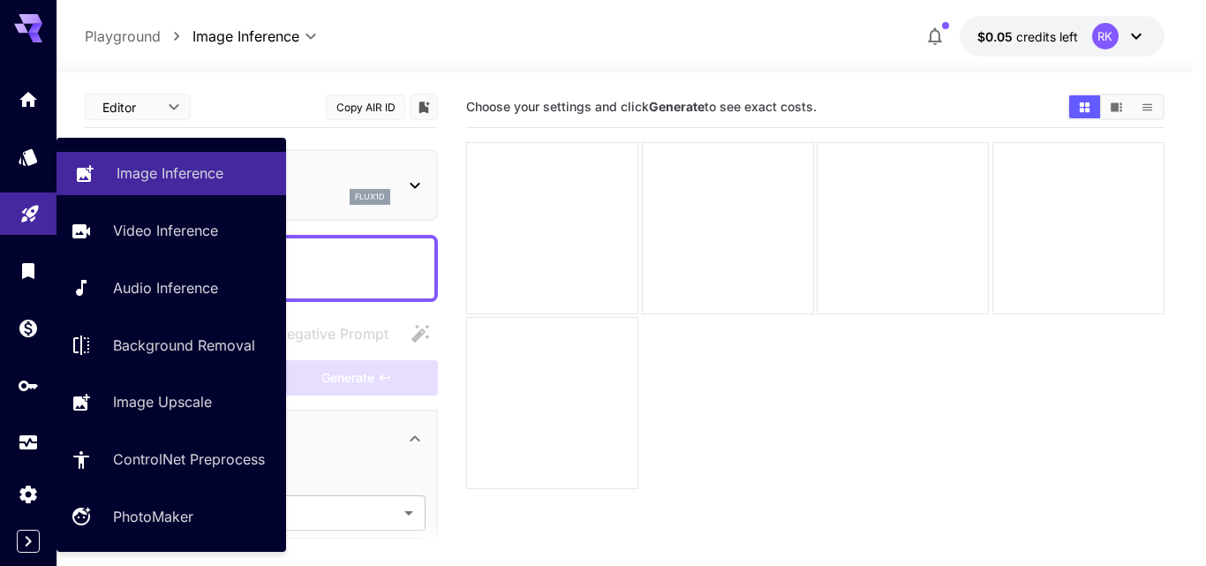
click at [226, 165] on div "Image Inference" at bounding box center [193, 172] width 155 height 21
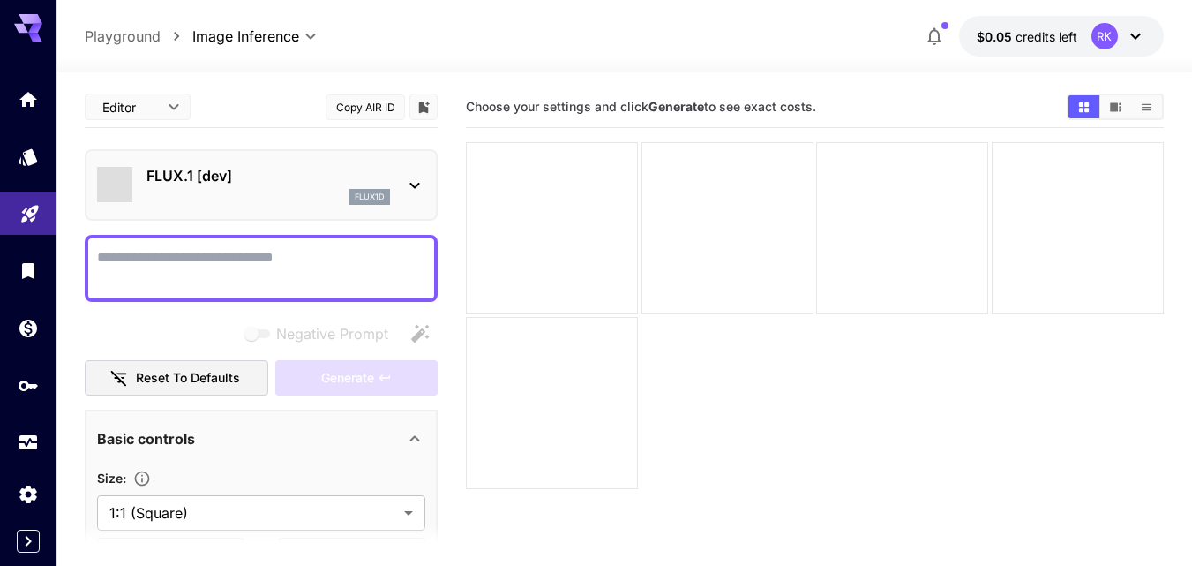
click at [276, 190] on div "flux1d" at bounding box center [268, 197] width 244 height 16
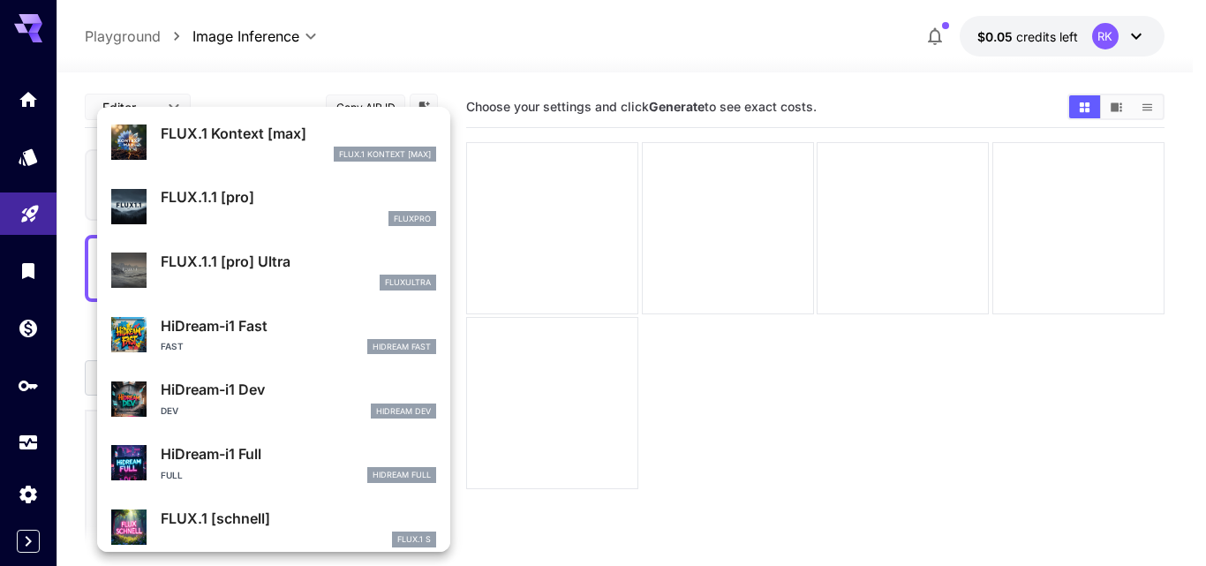
scroll to position [1428, 0]
